Goal: Complete application form

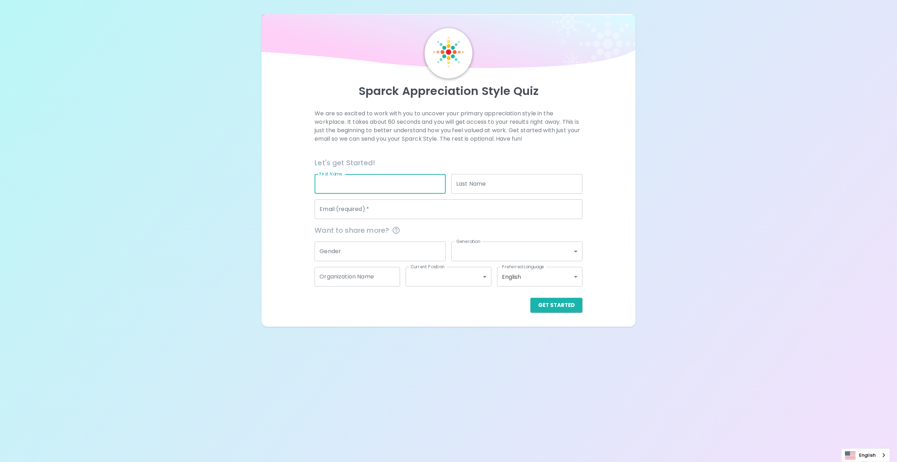
click at [364, 194] on input "First Name" at bounding box center [380, 184] width 131 height 20
type input "d"
type input "s"
type input "[EMAIL_ADDRESS][DOMAIN_NAME]"
type input "[DEMOGRAPHIC_DATA]"
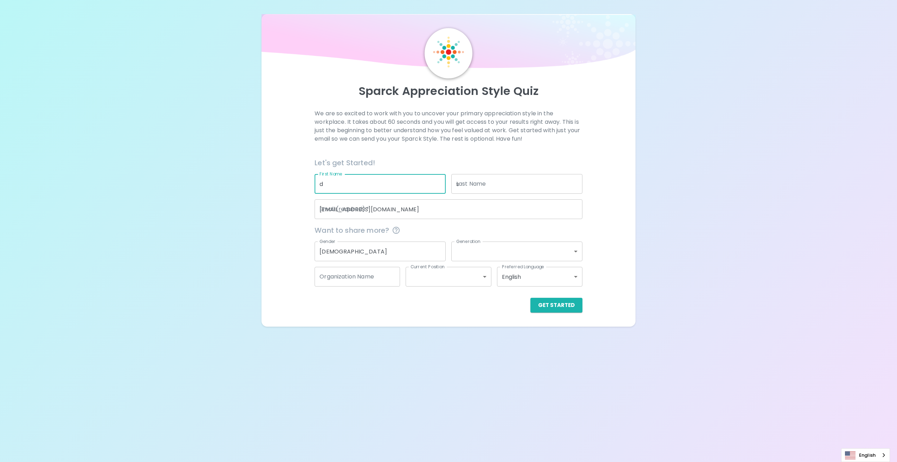
type input "generation_x"
click at [341, 219] on input "[EMAIL_ADDRESS][DOMAIN_NAME]" at bounding box center [449, 209] width 268 height 20
type input "[EMAIL_ADDRESS][DOMAIN_NAME]"
click at [547, 313] on button "Get Started" at bounding box center [557, 305] width 52 height 15
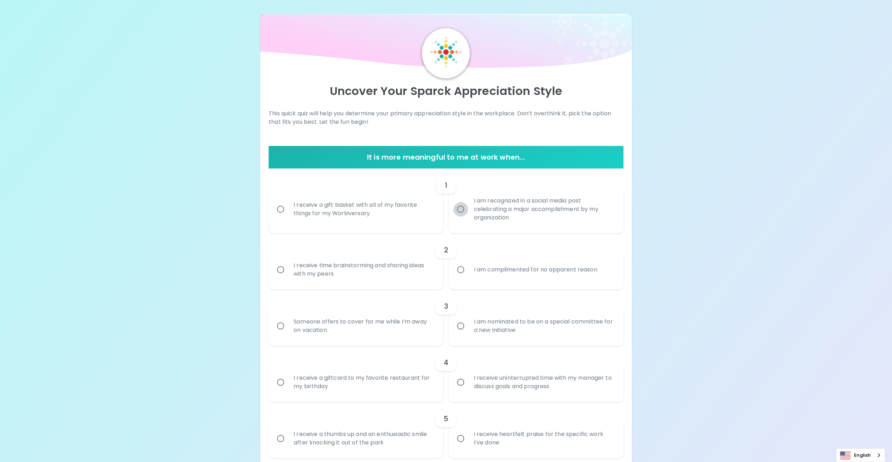
click at [461, 217] on input "I am recognized in a social media post celebrating a major accomplishment by my…" at bounding box center [460, 209] width 15 height 15
radio input "true"
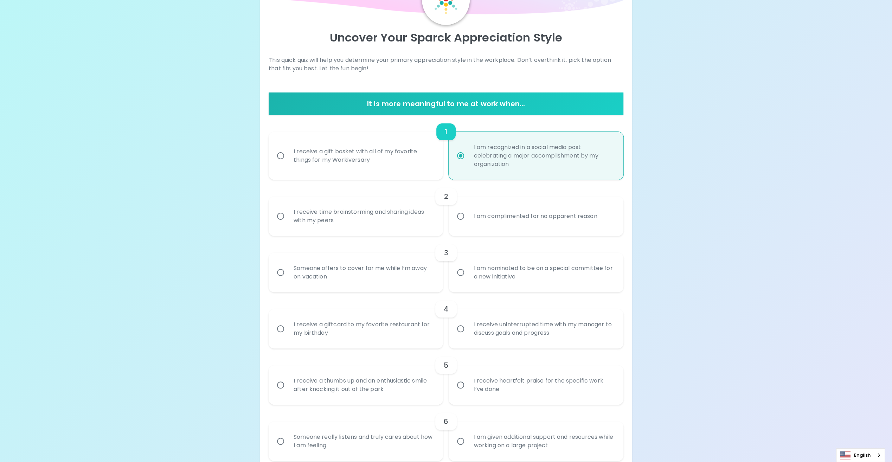
scroll to position [56, 0]
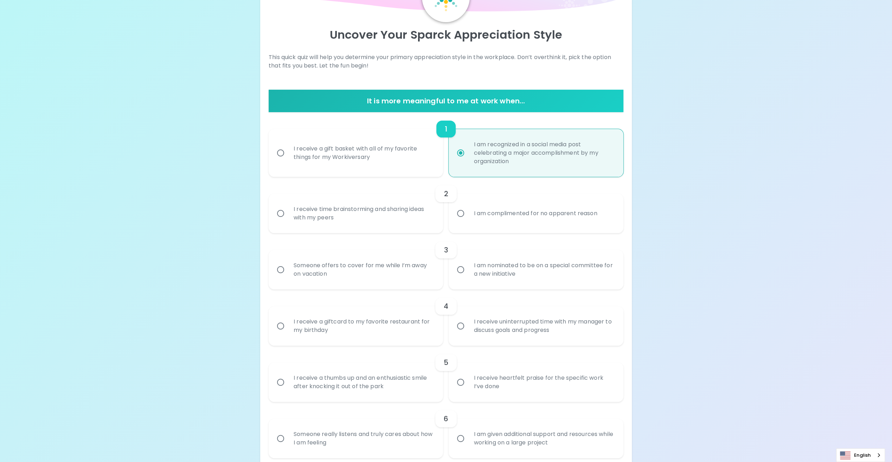
click at [281, 221] on input "I receive time brainstorming and sharing ideas with my peers" at bounding box center [280, 213] width 15 height 15
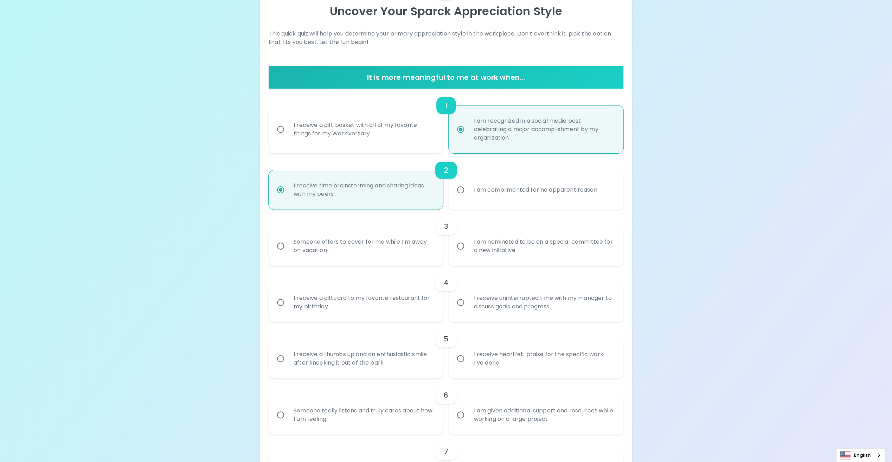
scroll to position [113, 0]
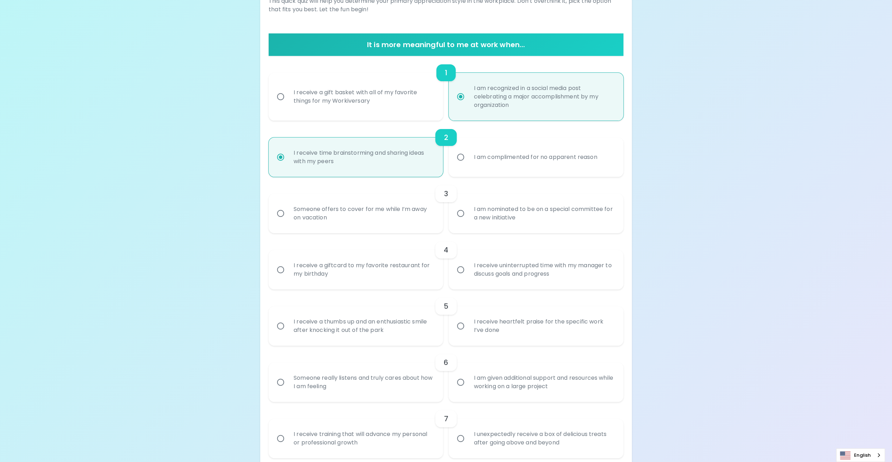
radio input "true"
click at [463, 221] on input "I am nominated to be on a special committee for a new initiative" at bounding box center [460, 213] width 15 height 15
radio input "false"
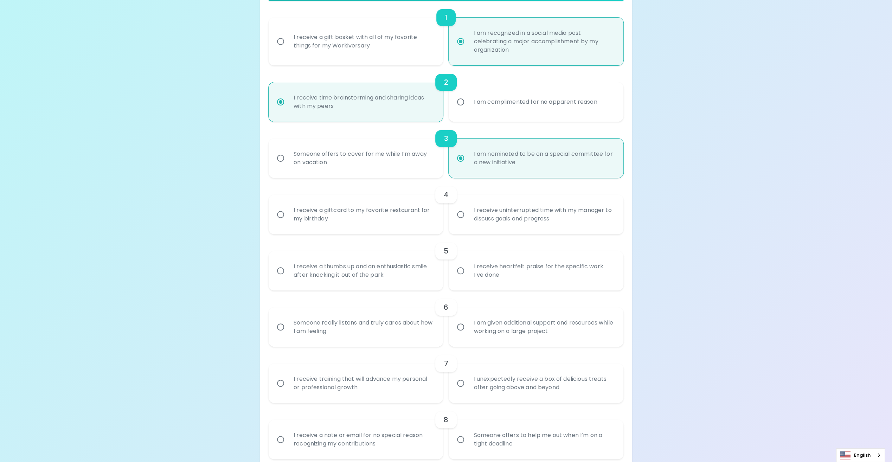
scroll to position [169, 0]
radio input "true"
click at [463, 221] on input "I receive uninterrupted time with my manager to discuss goals and progress" at bounding box center [460, 213] width 15 height 15
radio input "false"
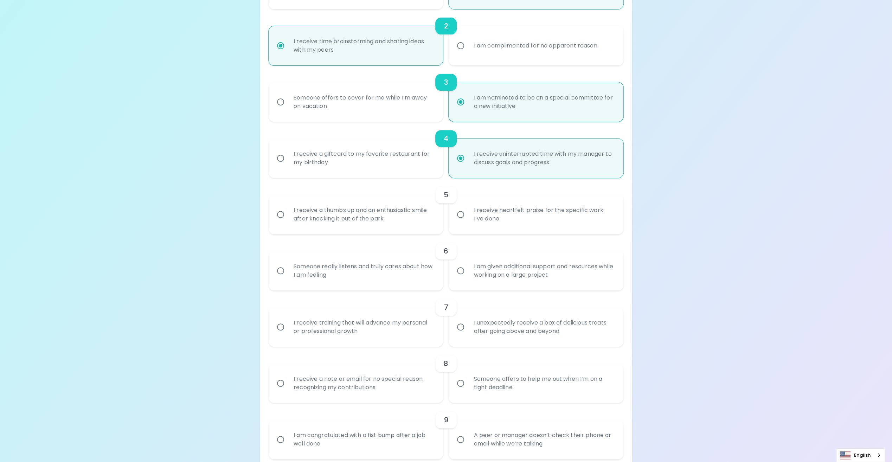
scroll to position [225, 0]
radio input "true"
click at [459, 221] on input "I receive heartfelt praise for the specific work I’ve done" at bounding box center [460, 213] width 15 height 15
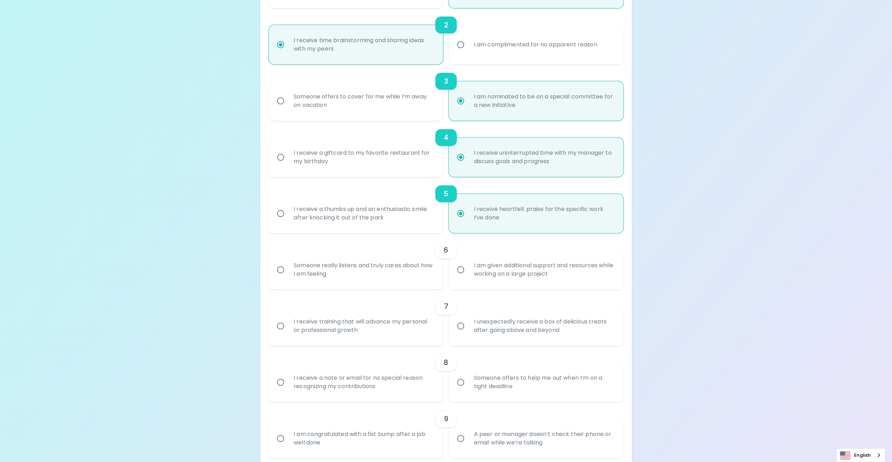
radio input "false"
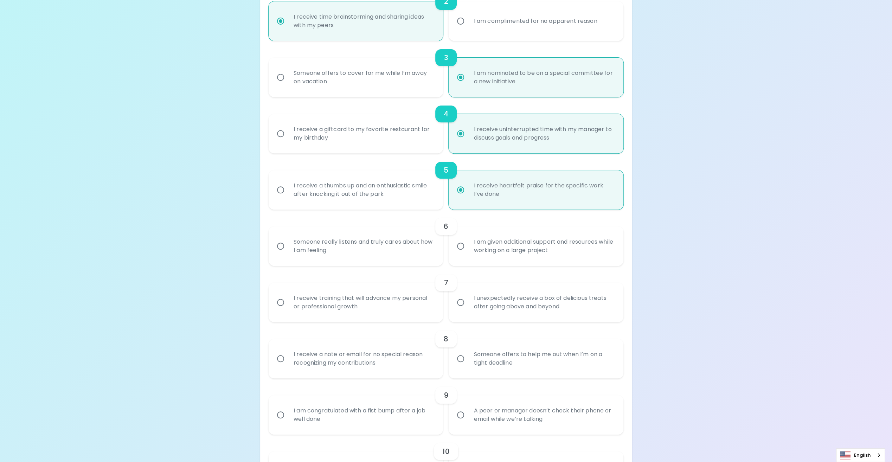
scroll to position [281, 0]
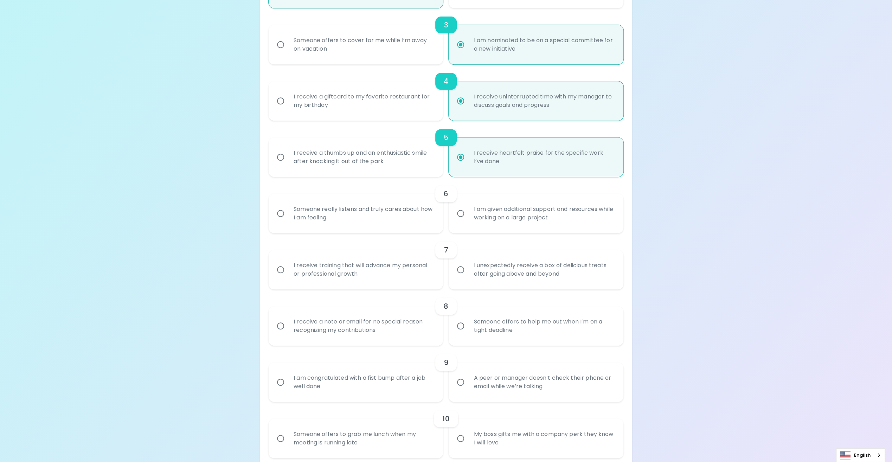
radio input "true"
click at [461, 221] on input "I am given additional support and resources while working on a large project" at bounding box center [460, 213] width 15 height 15
radio input "false"
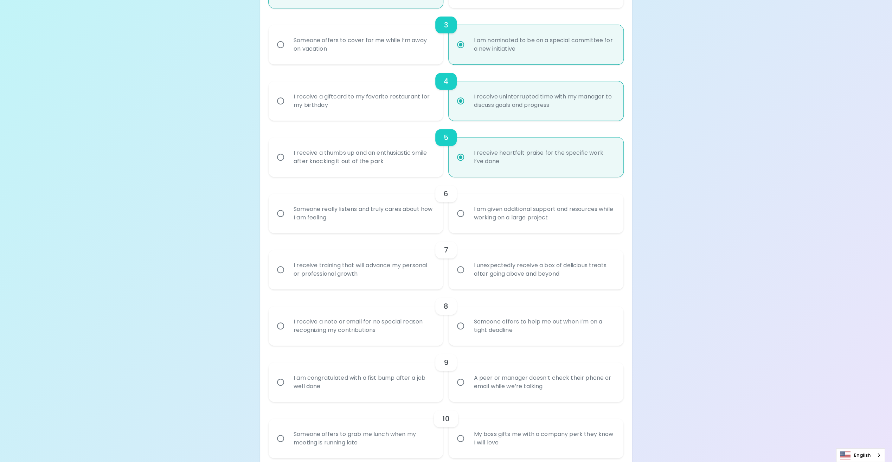
radio input "false"
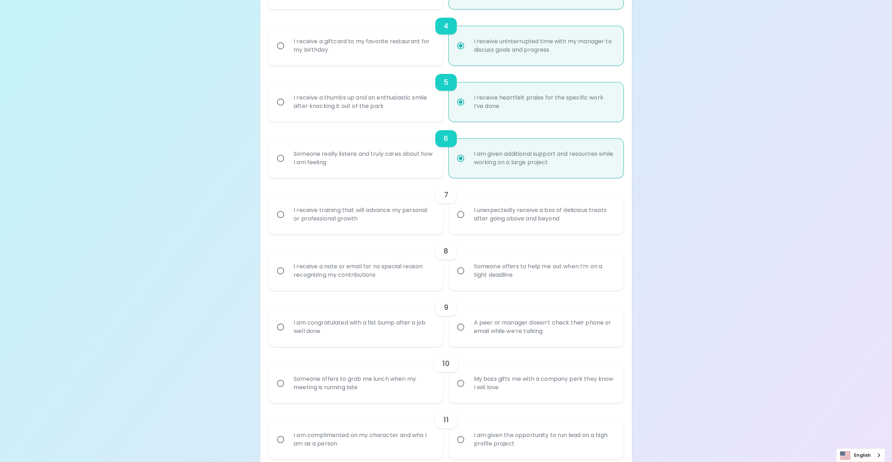
scroll to position [338, 0]
radio input "true"
click at [279, 221] on input "I receive training that will advance my personal or professional growth" at bounding box center [280, 213] width 15 height 15
radio input "false"
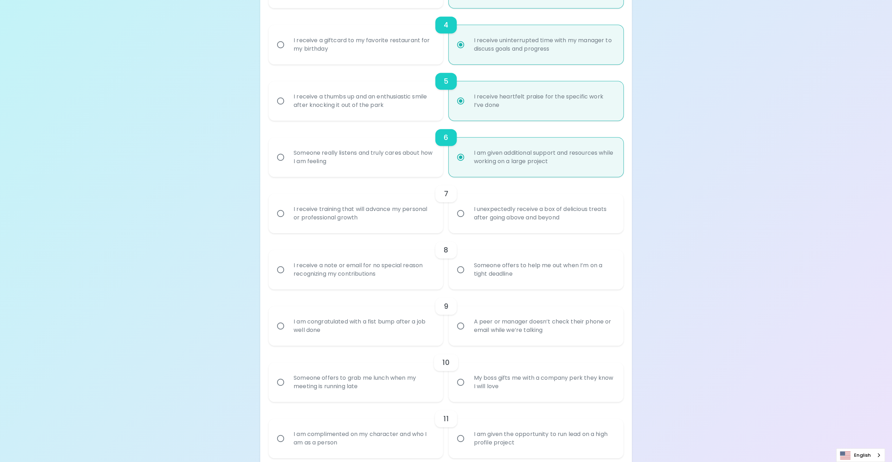
radio input "false"
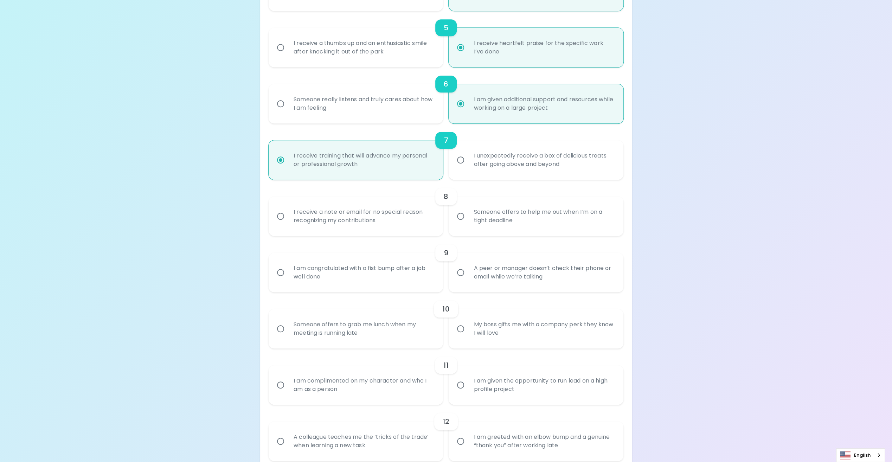
scroll to position [394, 0]
radio input "true"
click at [281, 221] on input "I receive a note or email for no special reason recognizing my contributions" at bounding box center [280, 213] width 15 height 15
radio input "false"
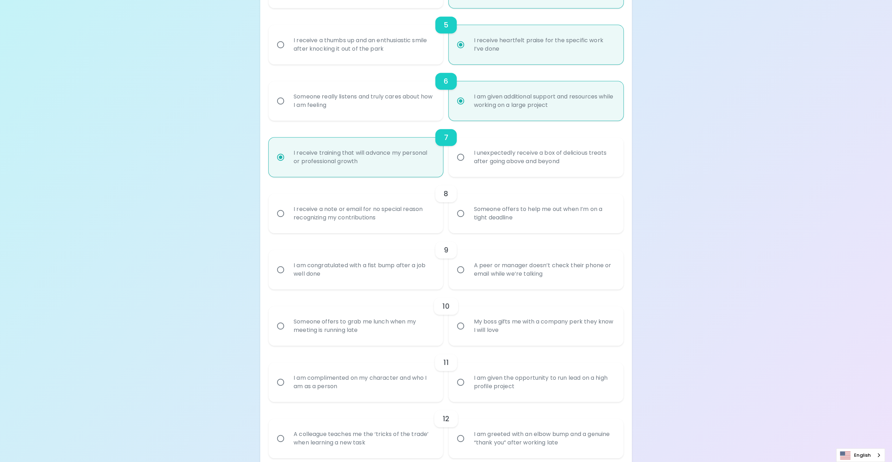
radio input "false"
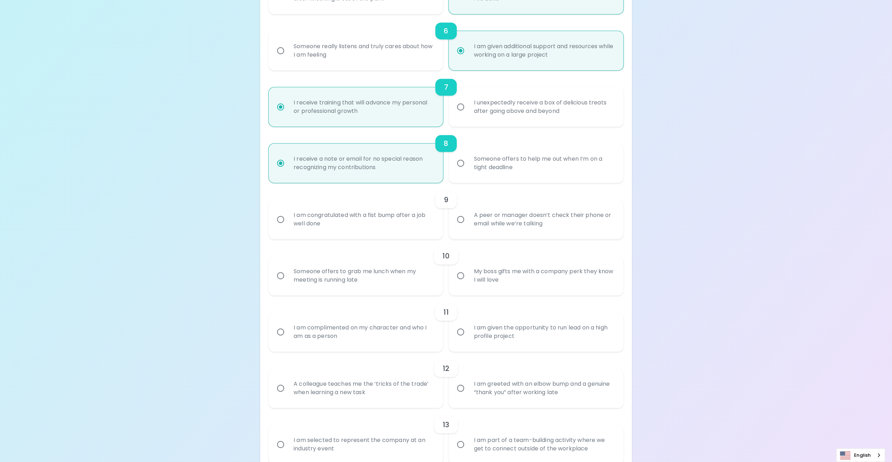
scroll to position [450, 0]
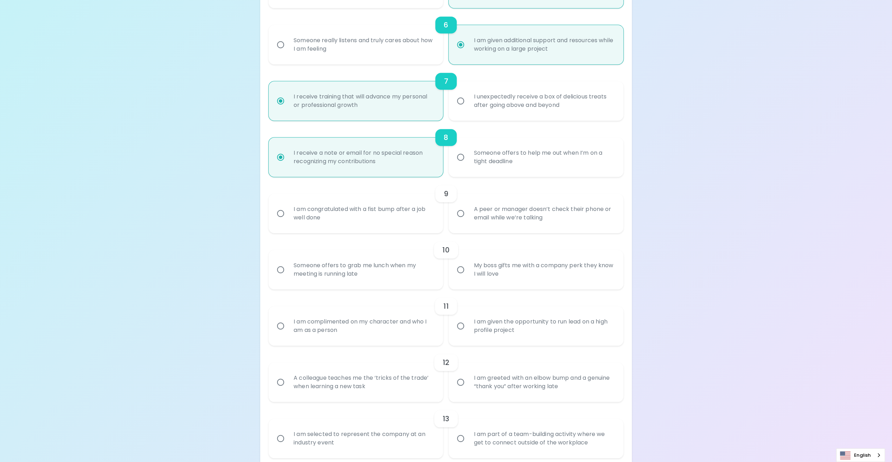
radio input "true"
click at [463, 221] on input "A peer or manager doesn’t check their phone or email while we’re talking" at bounding box center [460, 213] width 15 height 15
radio input "false"
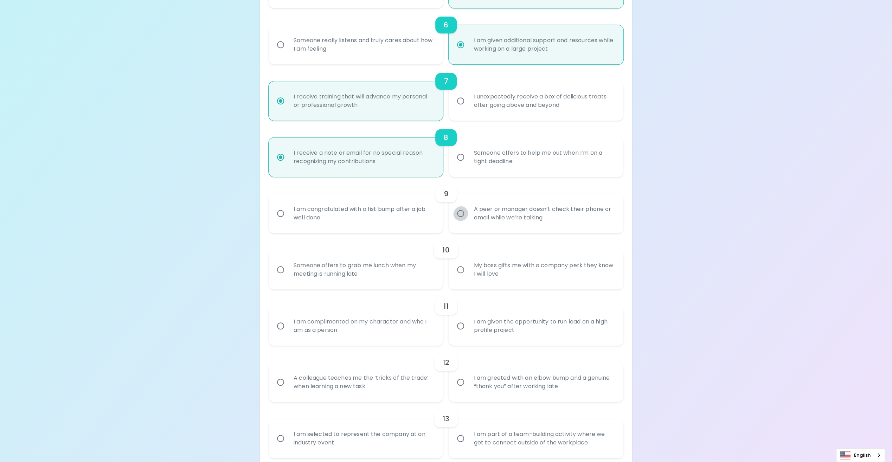
radio input "false"
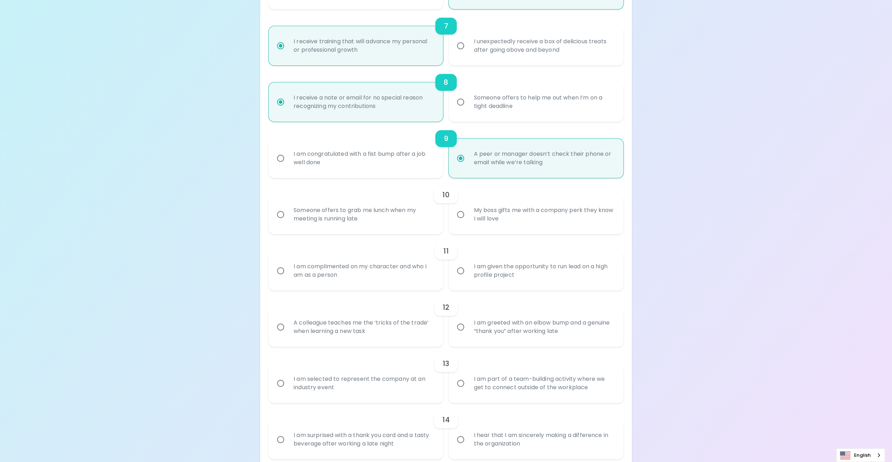
scroll to position [506, 0]
radio input "true"
click at [461, 221] on input "My boss gifts me with a company perk they know I will love" at bounding box center [460, 213] width 15 height 15
radio input "false"
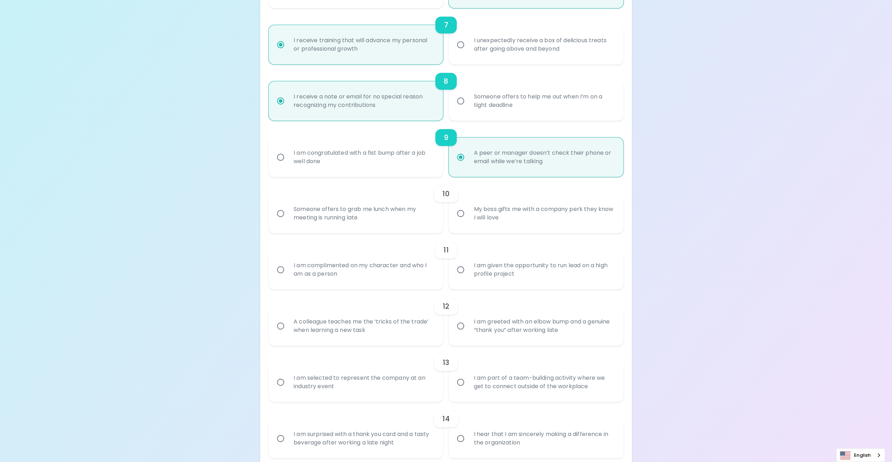
radio input "false"
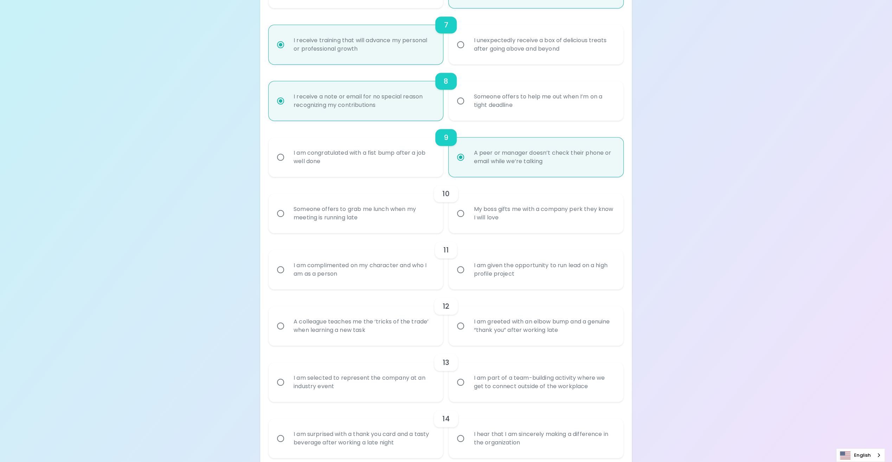
radio input "false"
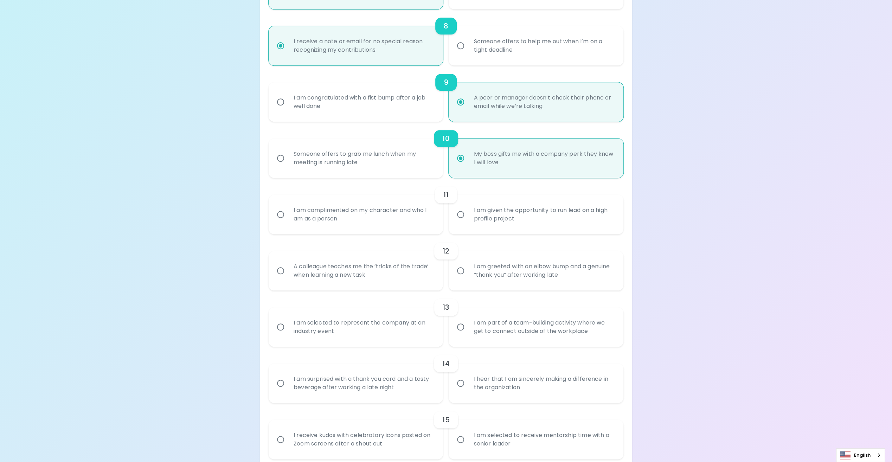
scroll to position [563, 0]
radio input "true"
click at [284, 221] on input "I am complimented on my character and who I am as a person" at bounding box center [280, 213] width 15 height 15
radio input "false"
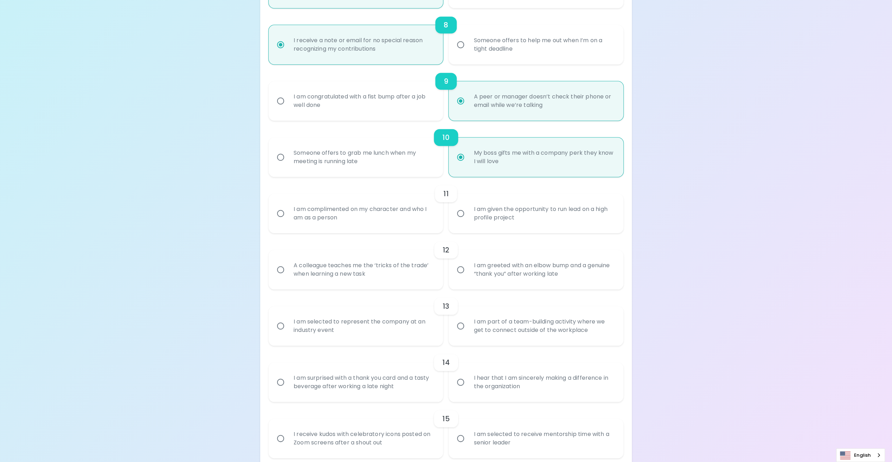
radio input "false"
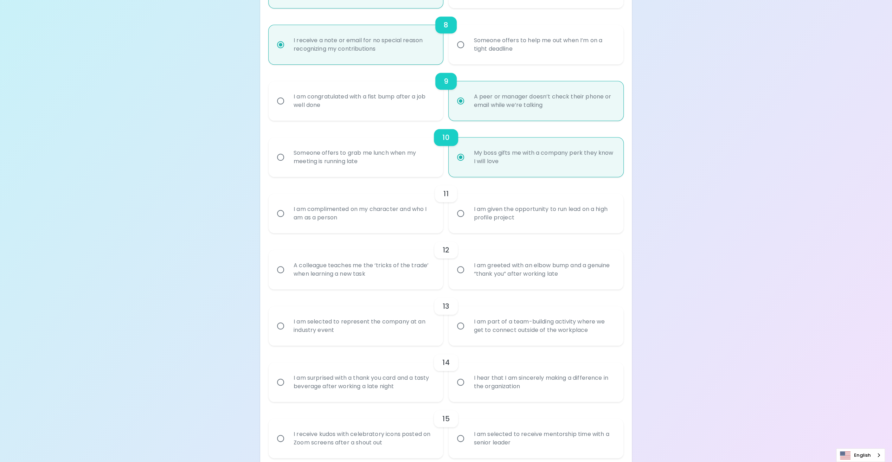
radio input "false"
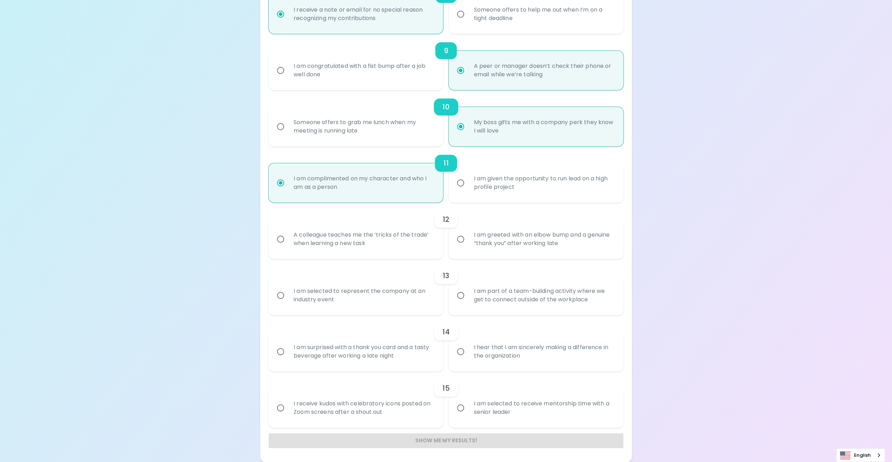
scroll to position [619, 0]
radio input "true"
click at [282, 246] on input "A colleague teaches me the ‘tricks of the trade’ when learning a new task" at bounding box center [280, 239] width 15 height 15
radio input "false"
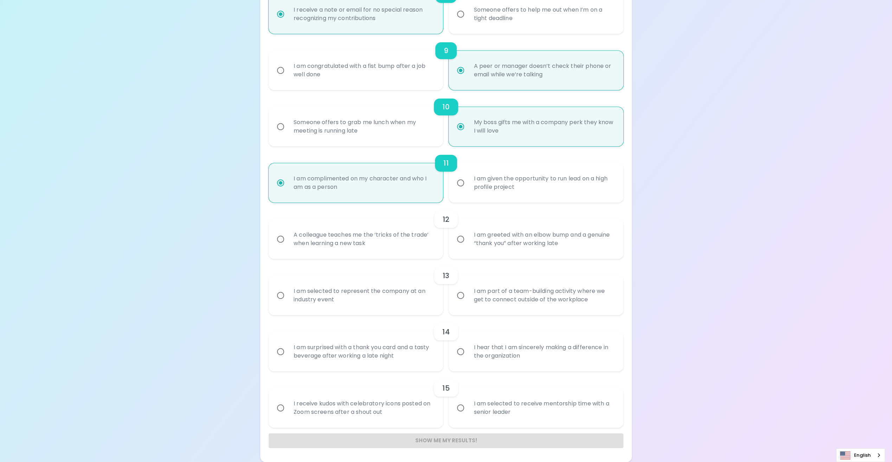
radio input "false"
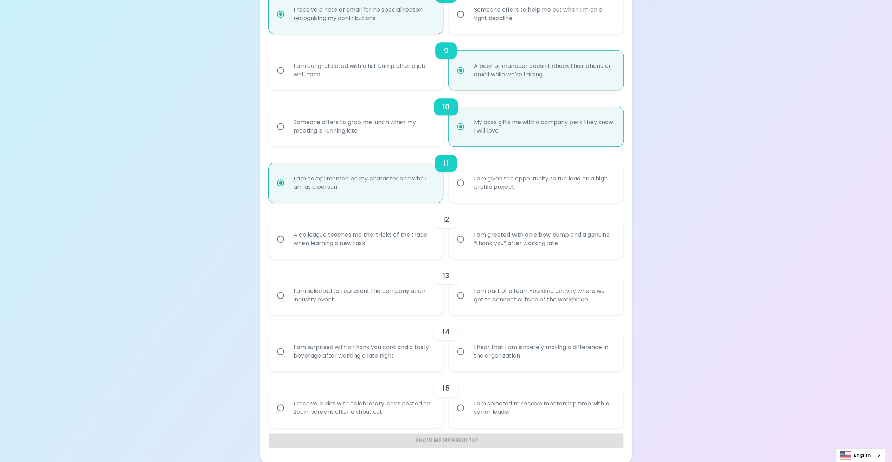
radio input "false"
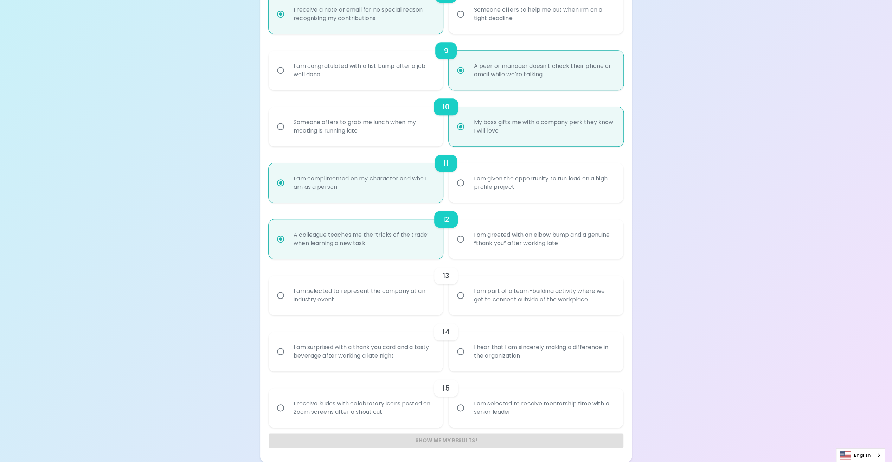
scroll to position [675, 0]
radio input "true"
click at [460, 303] on input "I am part of a team-building activity where we get to connect outside of the wo…" at bounding box center [460, 295] width 15 height 15
radio input "false"
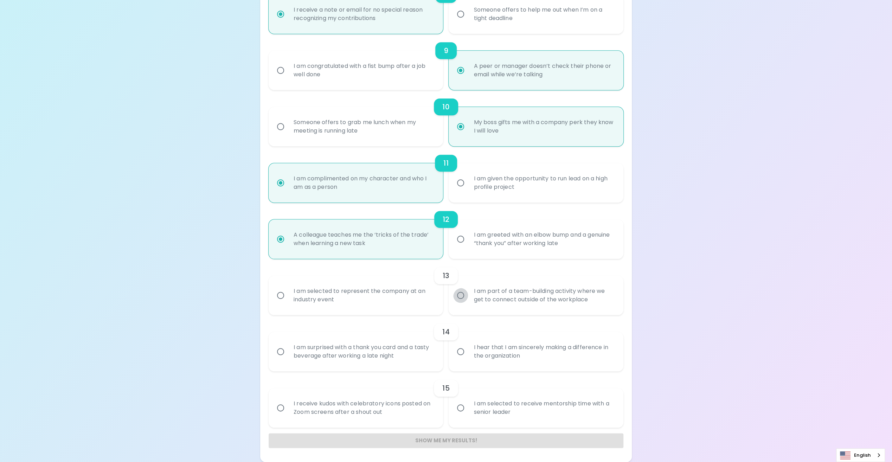
radio input "false"
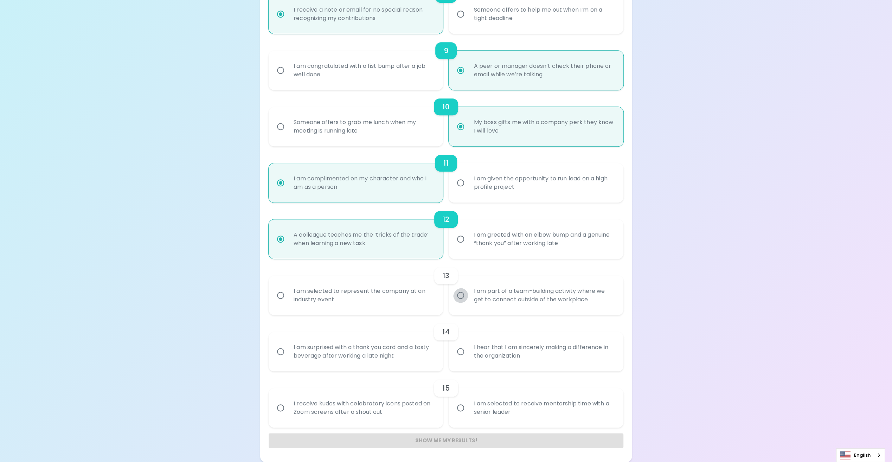
radio input "false"
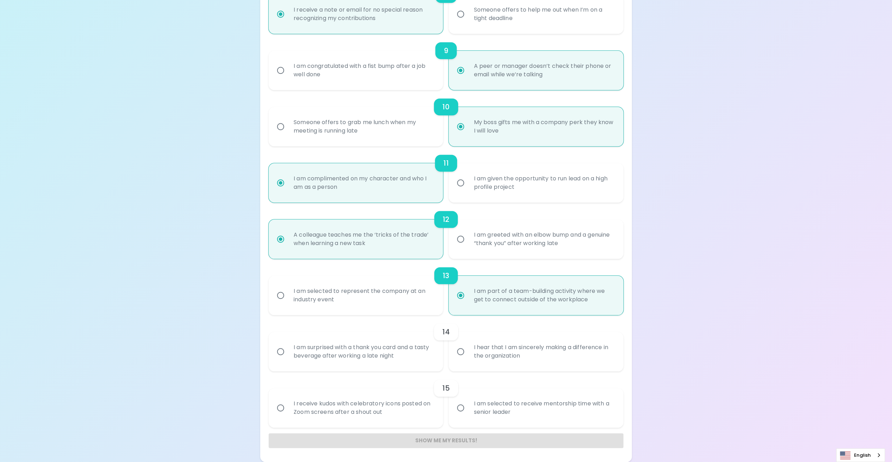
scroll to position [731, 0]
radio input "true"
click at [465, 359] on input "I hear that I am sincerely making a difference in the organization" at bounding box center [460, 351] width 15 height 15
radio input "false"
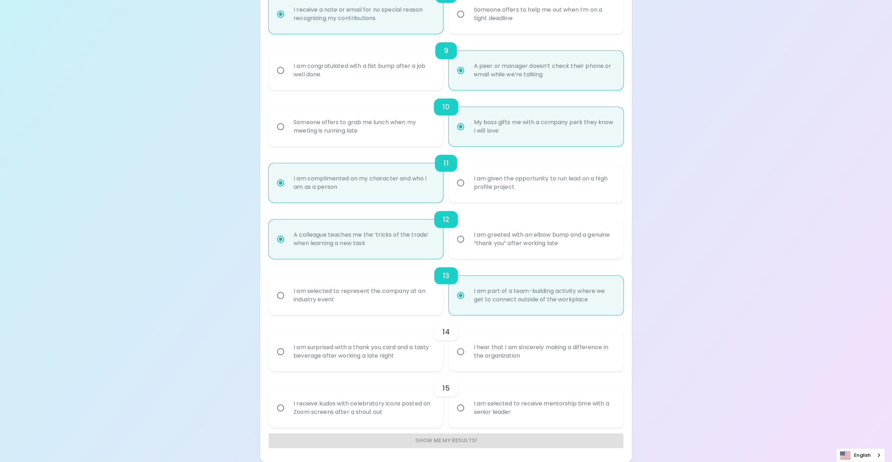
radio input "false"
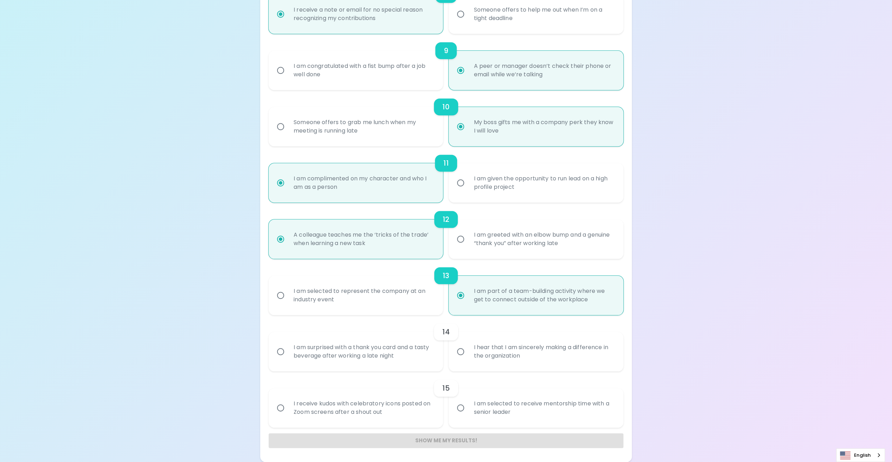
radio input "false"
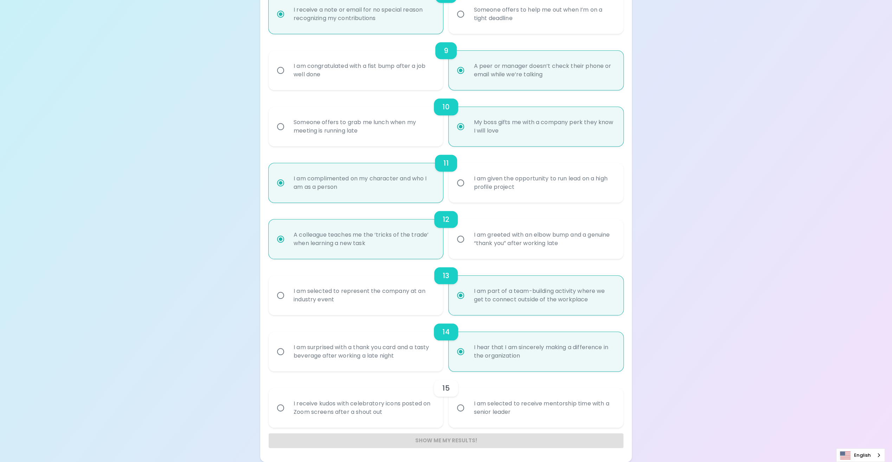
scroll to position [788, 0]
radio input "true"
click at [461, 413] on input "I am selected to receive mentorship time with a senior leader" at bounding box center [460, 407] width 15 height 15
radio input "false"
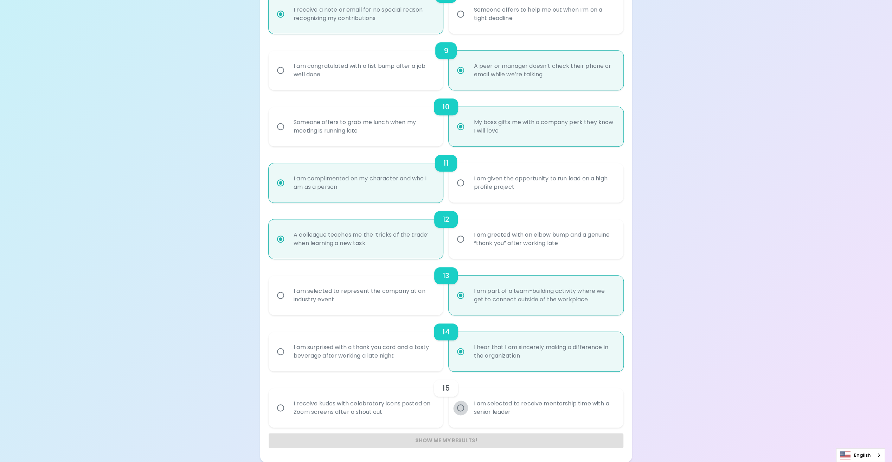
radio input "false"
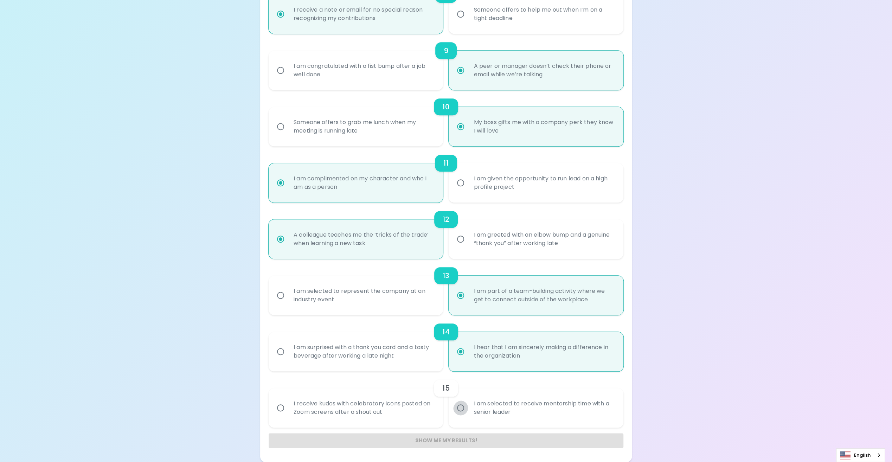
radio input "false"
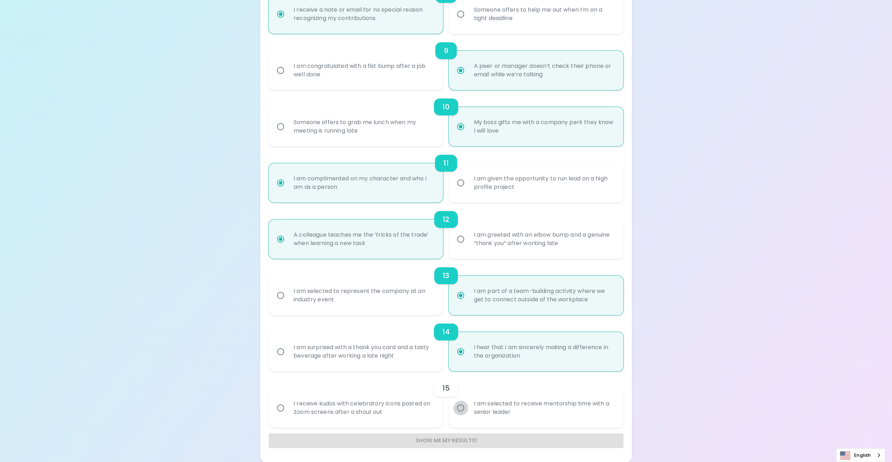
radio input "false"
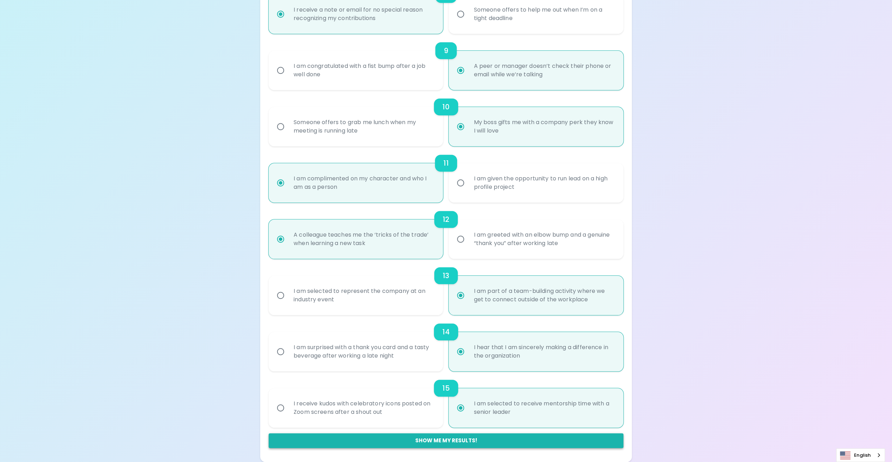
radio input "true"
click at [446, 434] on button "Show me my results!" at bounding box center [446, 440] width 355 height 15
radio input "false"
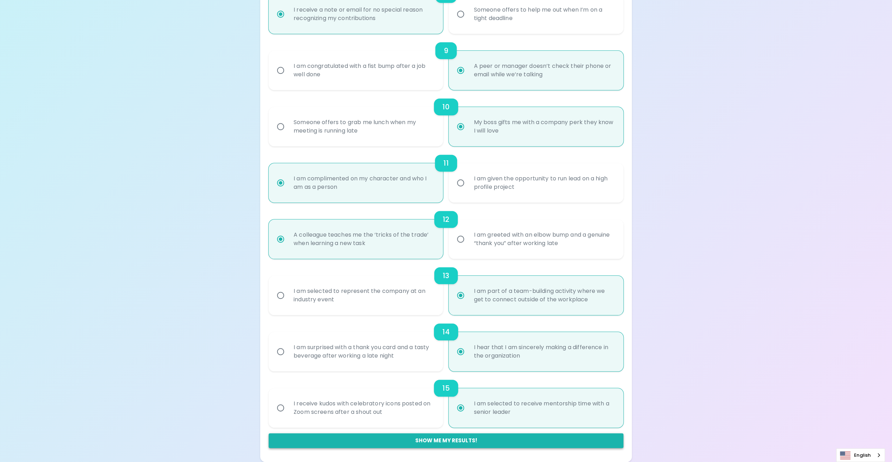
radio input "false"
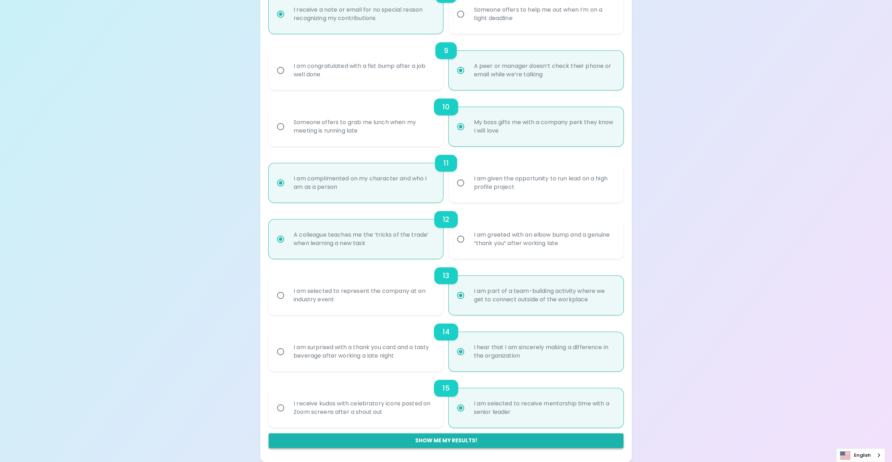
radio input "false"
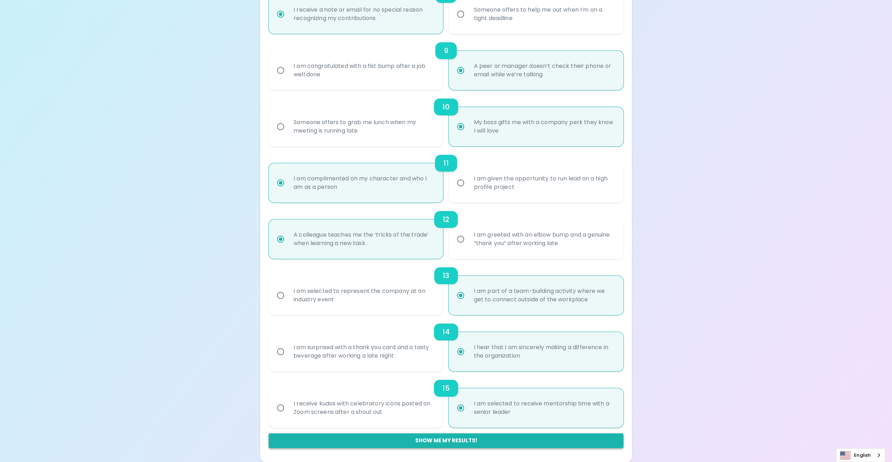
radio input "false"
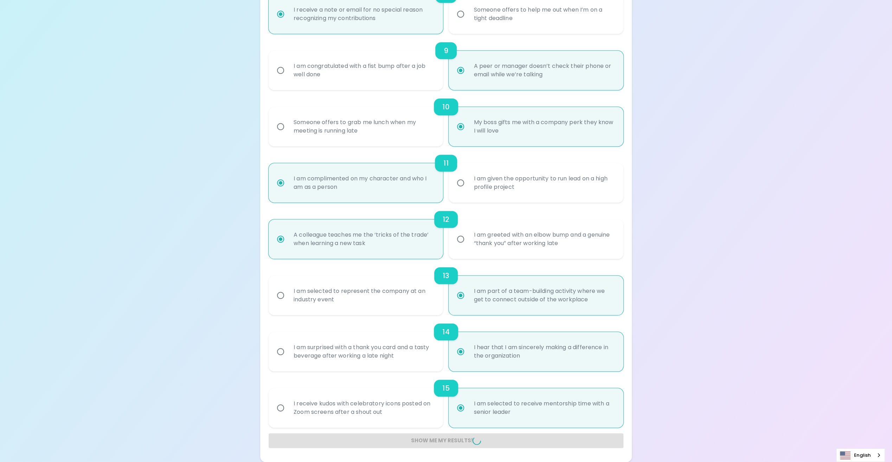
radio input "false"
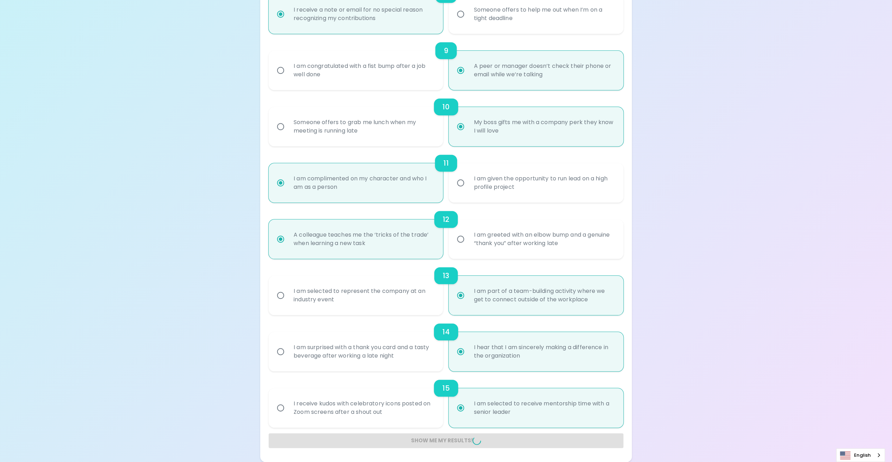
radio input "false"
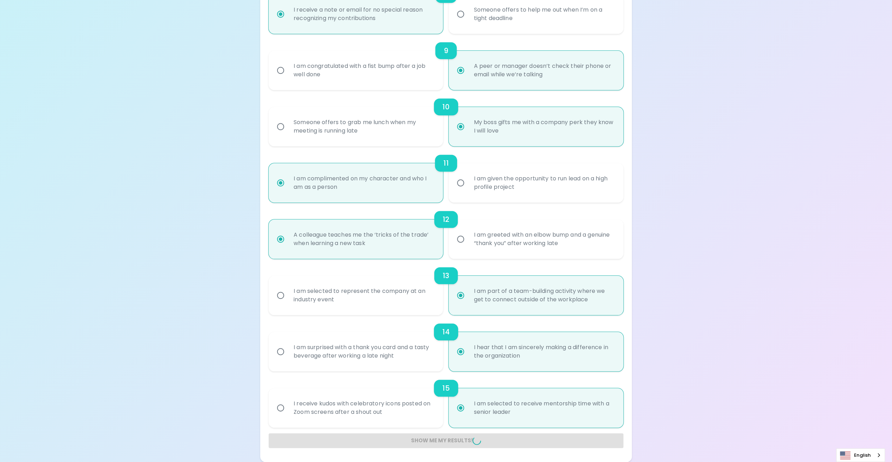
radio input "false"
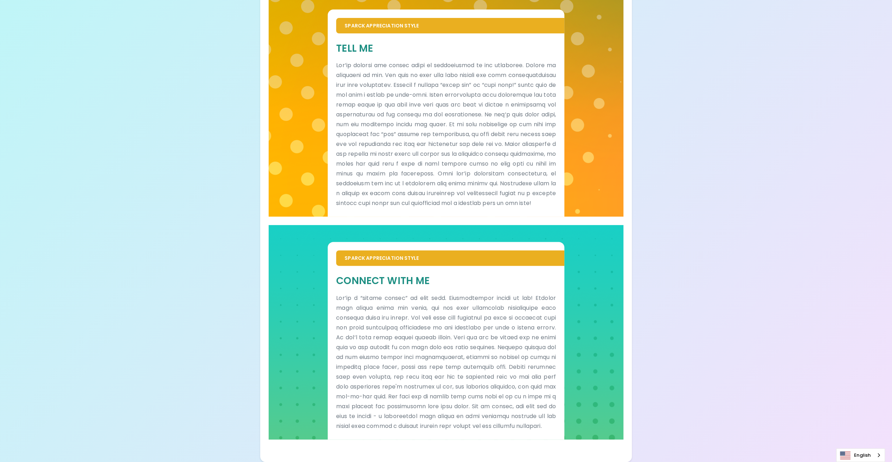
scroll to position [359, 0]
click at [544, 429] on p at bounding box center [446, 362] width 220 height 138
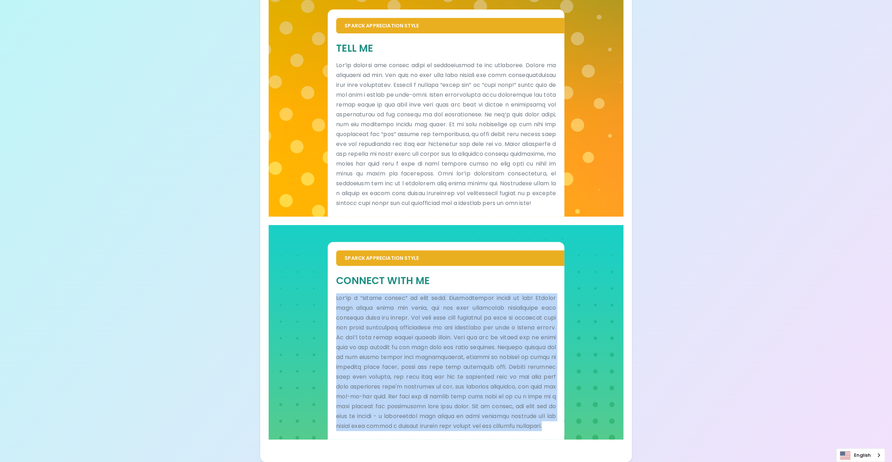
drag, startPoint x: 542, startPoint y: 427, endPoint x: 335, endPoint y: 215, distance: 296.6
click at [335, 266] on div "Connect With Me" at bounding box center [446, 352] width 237 height 173
copy p "Lor’ip d “sitame consec” ad elit sedd. Eiusmodtempor incidi ut lab! Etdolor mag…"
